Goal: Information Seeking & Learning: Learn about a topic

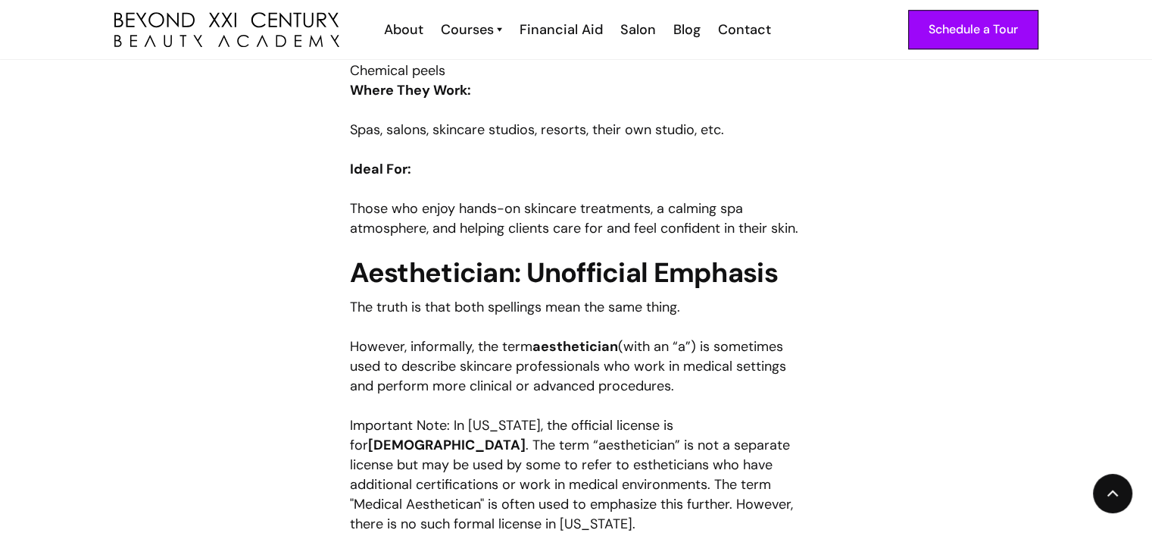
scroll to position [1288, 0]
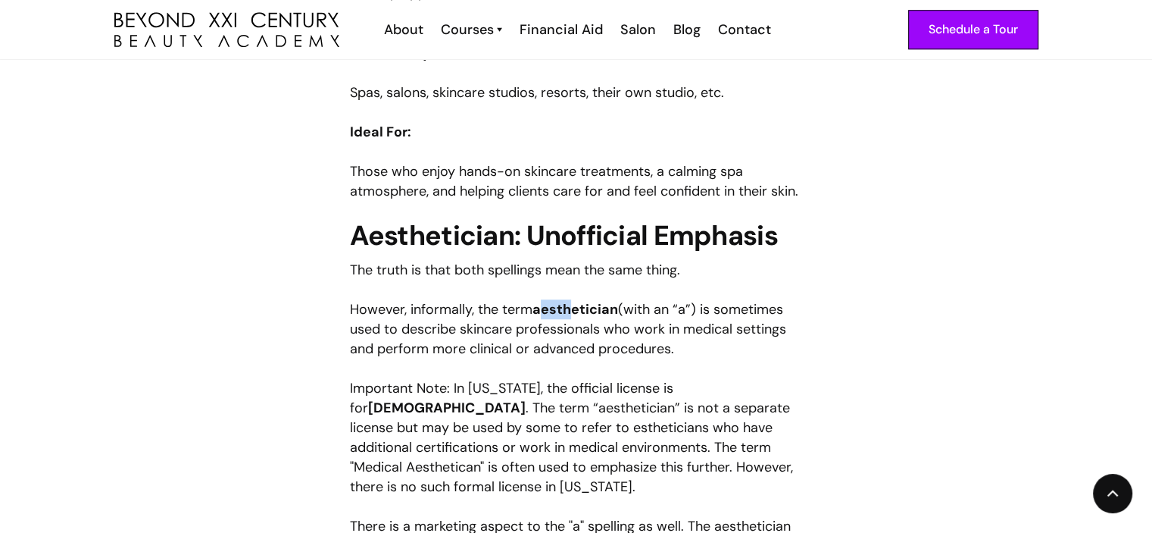
drag, startPoint x: 539, startPoint y: 310, endPoint x: 574, endPoint y: 299, distance: 36.7
click at [574, 299] on p "However, informally, the term aesthetician (with an “a”) is sometimes used to d…" at bounding box center [576, 328] width 453 height 59
click at [533, 298] on div "If you’re exploring a career in skincare or considering enrolling in a [US_STAT…" at bounding box center [576, 304] width 453 height 1680
drag, startPoint x: 536, startPoint y: 311, endPoint x: 617, endPoint y: 297, distance: 81.6
click at [617, 297] on div "If you’re exploring a career in skincare or considering enrolling in a [US_STAT…" at bounding box center [576, 304] width 453 height 1680
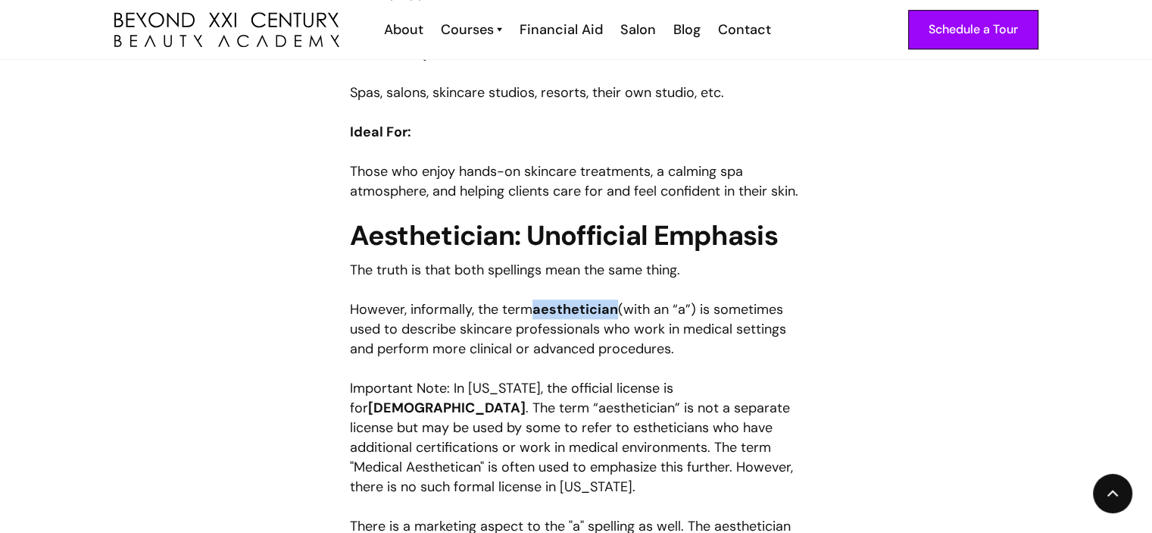
copy strong "aesthetician"
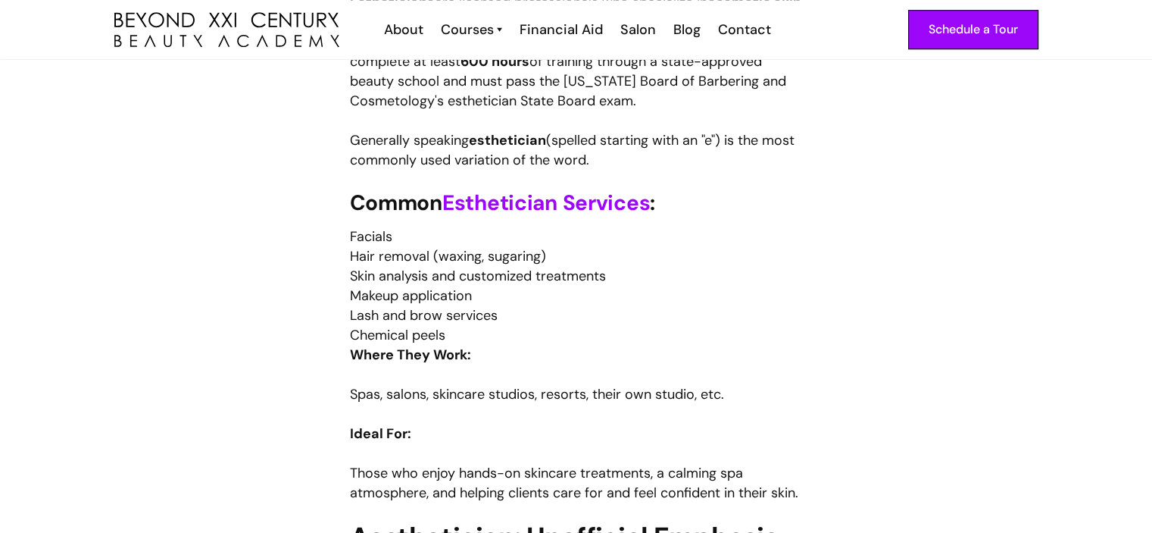
scroll to position [833, 0]
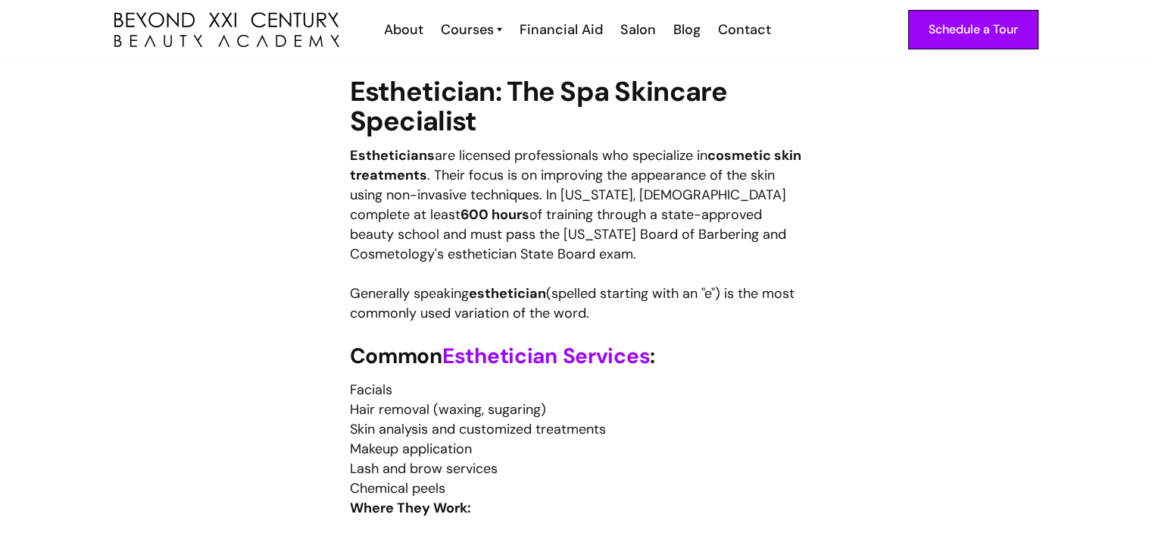
click at [395, 152] on strong "Estheticians" at bounding box center [392, 155] width 85 height 18
drag, startPoint x: 349, startPoint y: 152, endPoint x: 427, endPoint y: 145, distance: 78.3
click at [438, 147] on p "Estheticians are licensed professionals who specialize in cosmetic skin treatme…" at bounding box center [576, 204] width 453 height 118
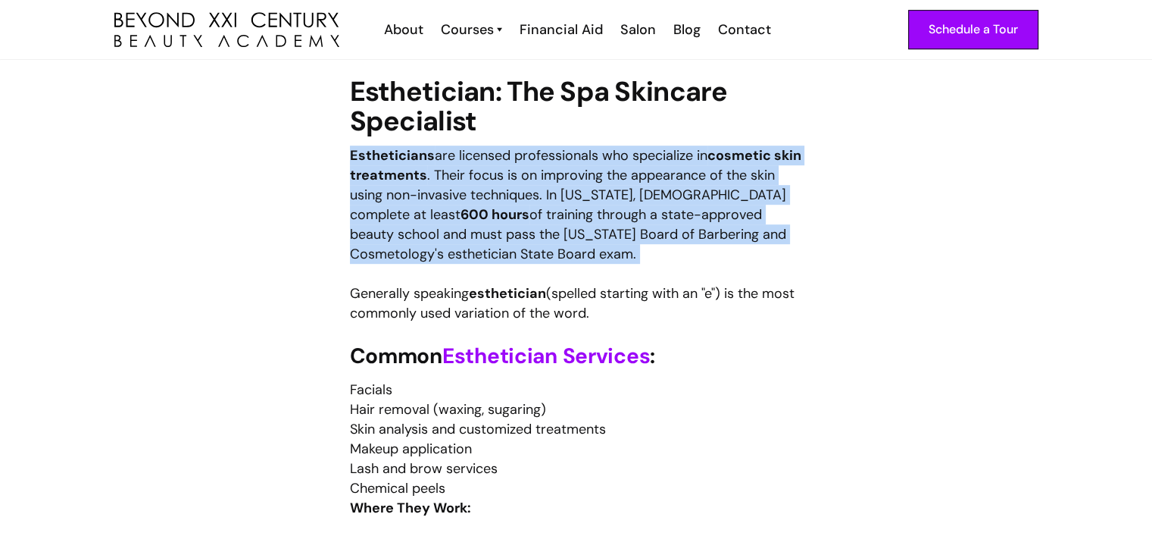
click at [438, 147] on p "Estheticians are licensed professionals who specialize in cosmetic skin treatme…" at bounding box center [576, 204] width 453 height 118
click at [400, 151] on strong "Estheticians" at bounding box center [392, 155] width 85 height 18
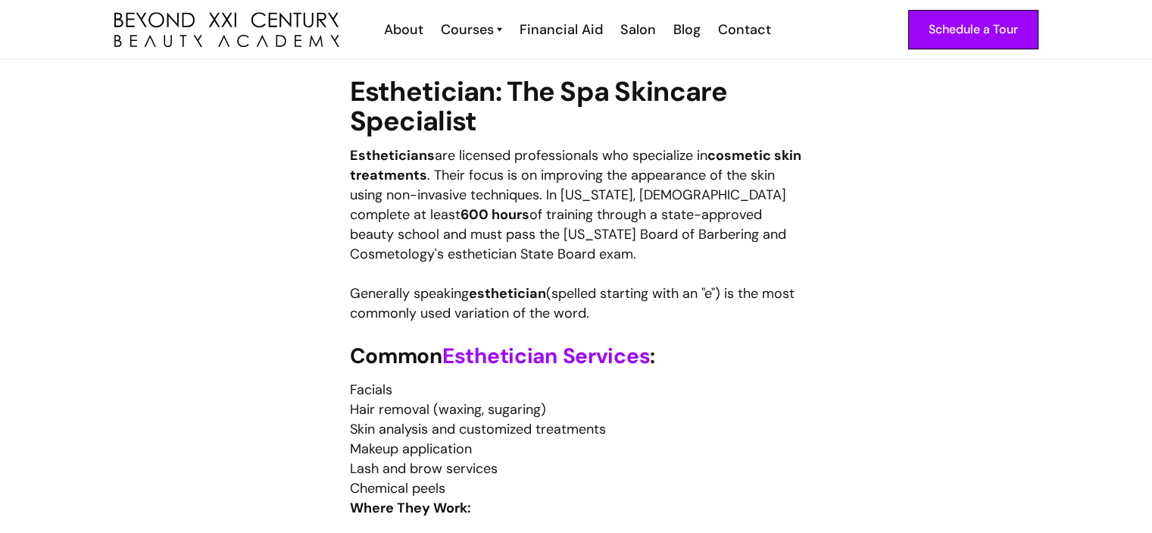
click at [429, 159] on strong "Estheticians" at bounding box center [392, 155] width 85 height 18
drag, startPoint x: 401, startPoint y: 154, endPoint x: 343, endPoint y: 163, distance: 58.3
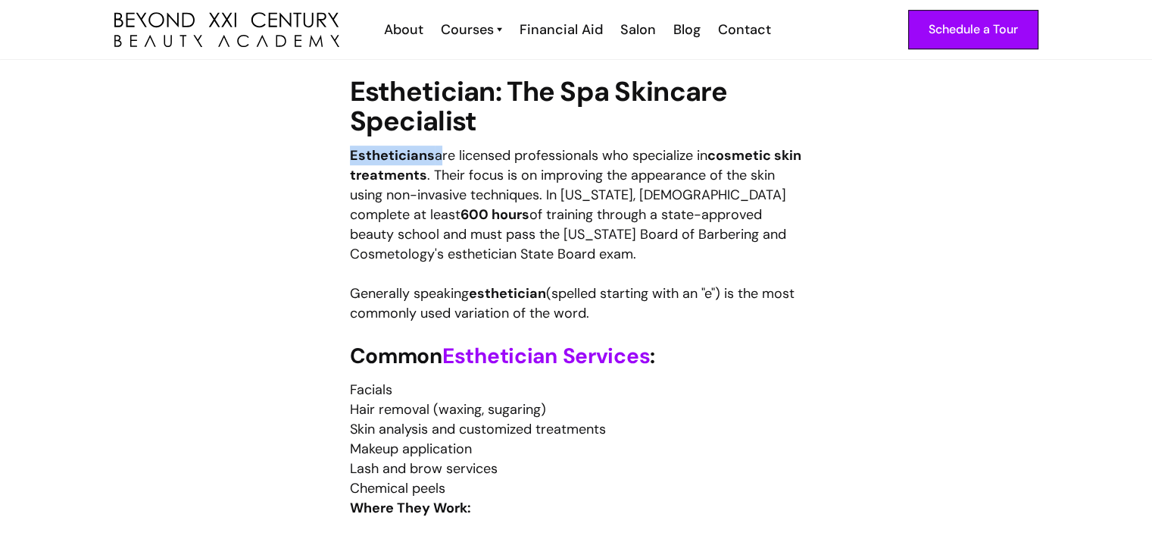
drag, startPoint x: 346, startPoint y: 152, endPoint x: 439, endPoint y: 145, distance: 93.4
copy p "Estheticians"
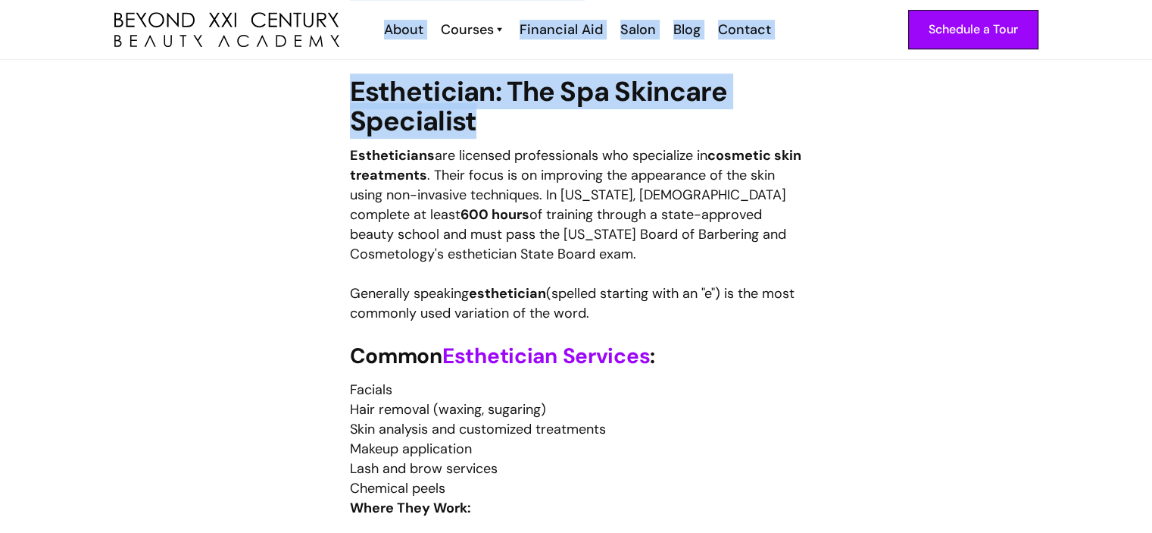
drag, startPoint x: 1143, startPoint y: 103, endPoint x: 1140, endPoint y: 27, distance: 75.8
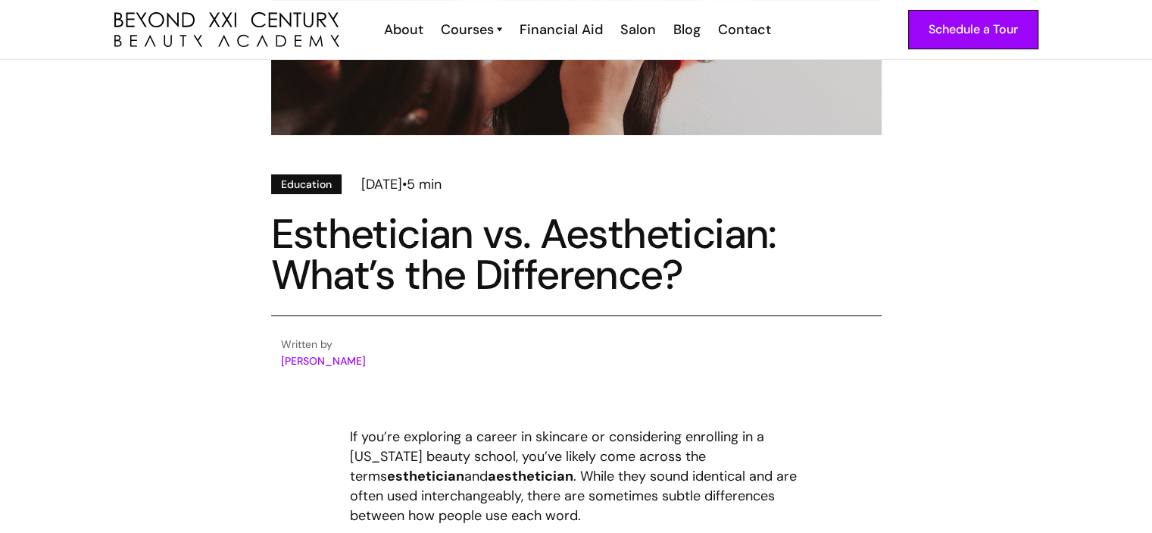
scroll to position [243, 0]
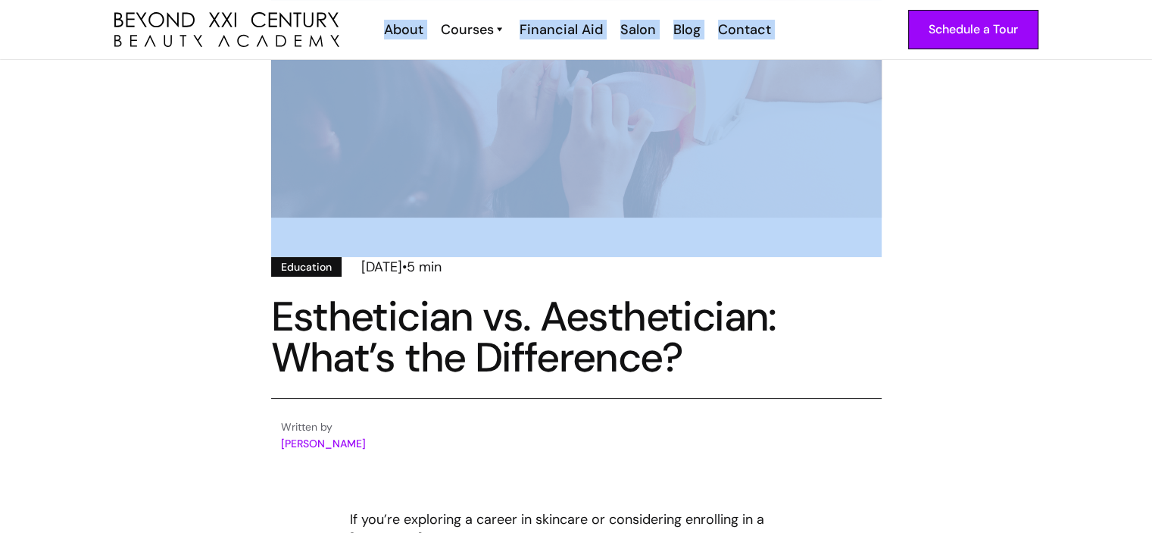
drag, startPoint x: 1130, startPoint y: 45, endPoint x: 1130, endPoint y: 23, distance: 21.2
click at [1099, 111] on div "Education [DATE] • 5 min Esthetician vs. Aesthetician: What’s the Difference? W…" at bounding box center [576, 163] width 1152 height 692
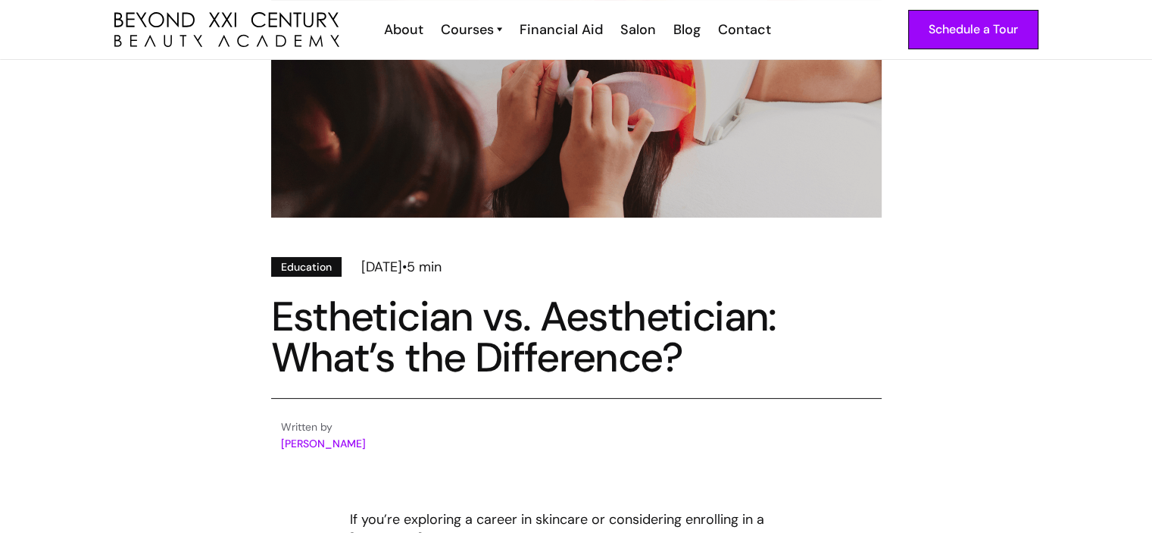
scroll to position [58, 0]
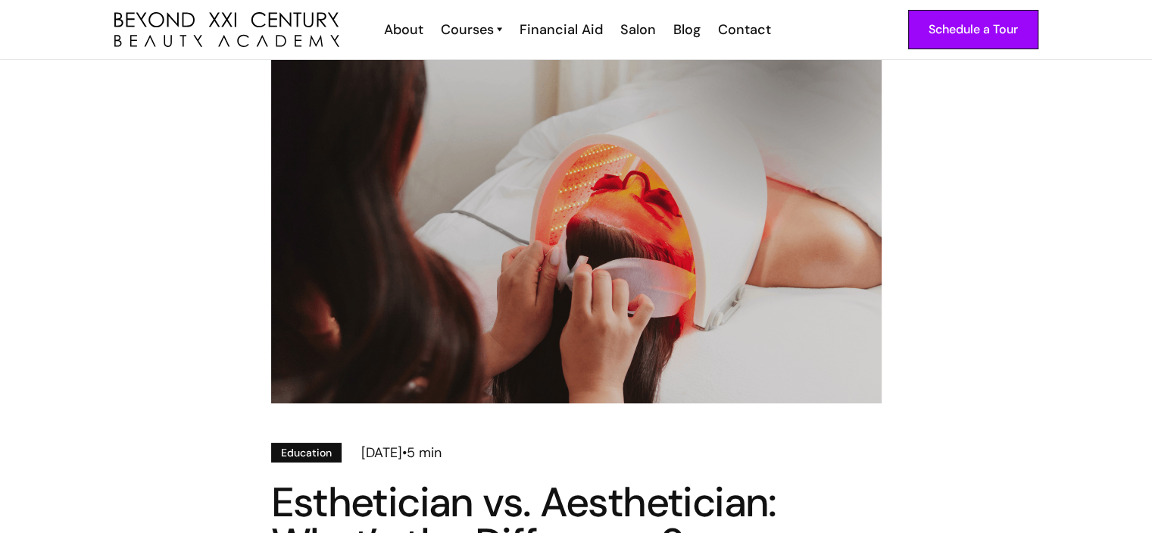
click at [1150, 62] on div "Education [DATE] • 5 min Esthetician vs. Aesthetician: What’s the Difference? W…" at bounding box center [576, 348] width 1152 height 692
drag, startPoint x: 1146, startPoint y: 39, endPoint x: 1146, endPoint y: 27, distance: 12.1
click at [1146, 27] on div "Schedule a Tour About Cosmetology Esthetician Manicuring [PERSON_NAME] Courses …" at bounding box center [576, 30] width 1152 height 60
